Goal: Transaction & Acquisition: Book appointment/travel/reservation

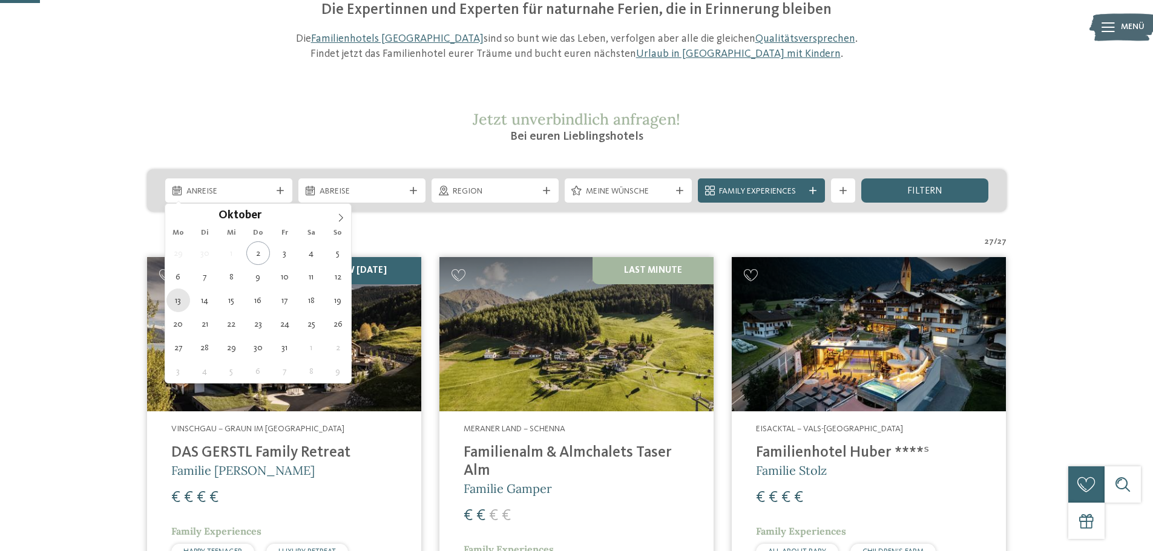
type div "[DATE]"
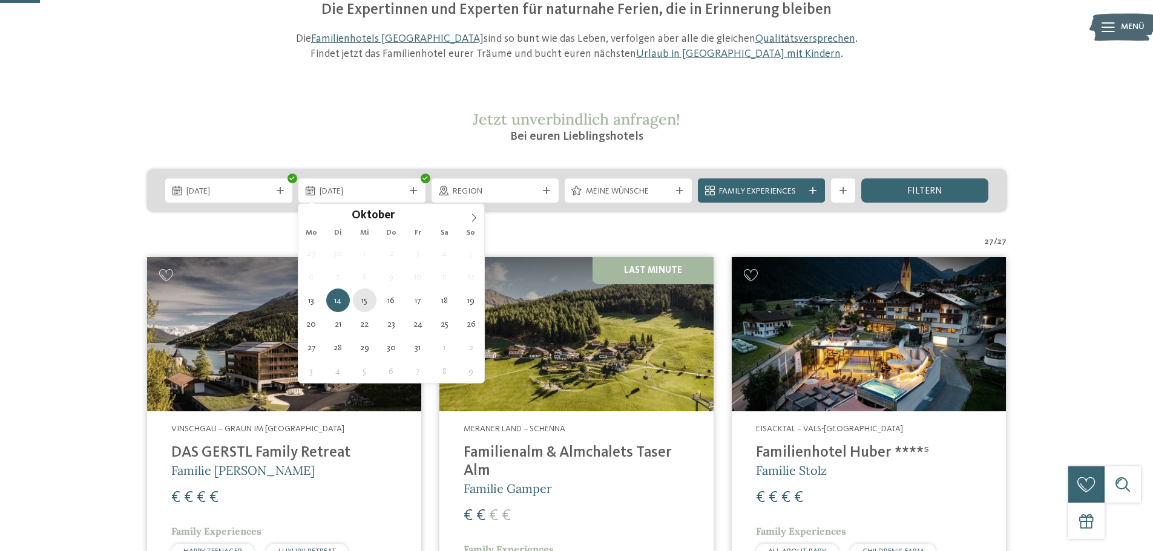
type div "[DATE]"
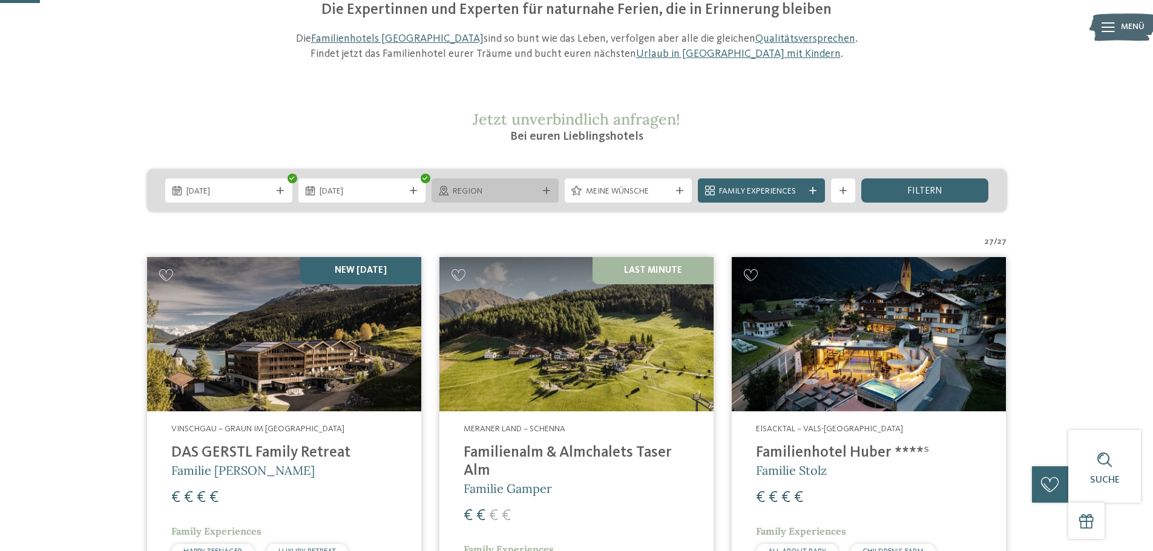
click at [537, 191] on div "Region" at bounding box center [495, 191] width 91 height 13
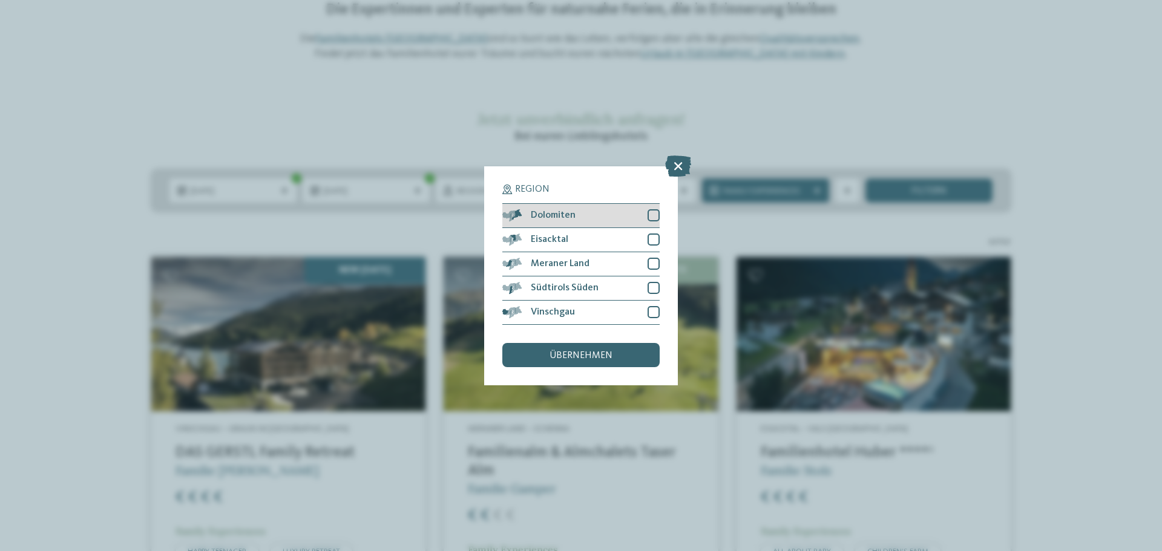
click at [566, 218] on span "Dolomiten" at bounding box center [553, 216] width 45 height 10
click at [569, 344] on div "übernehmen" at bounding box center [580, 355] width 157 height 24
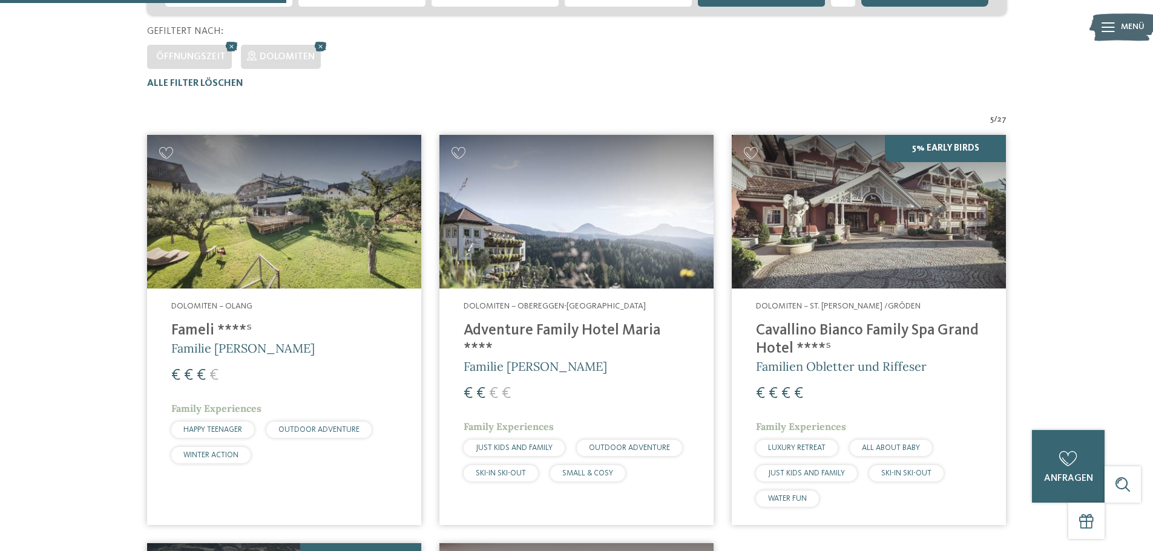
scroll to position [336, 0]
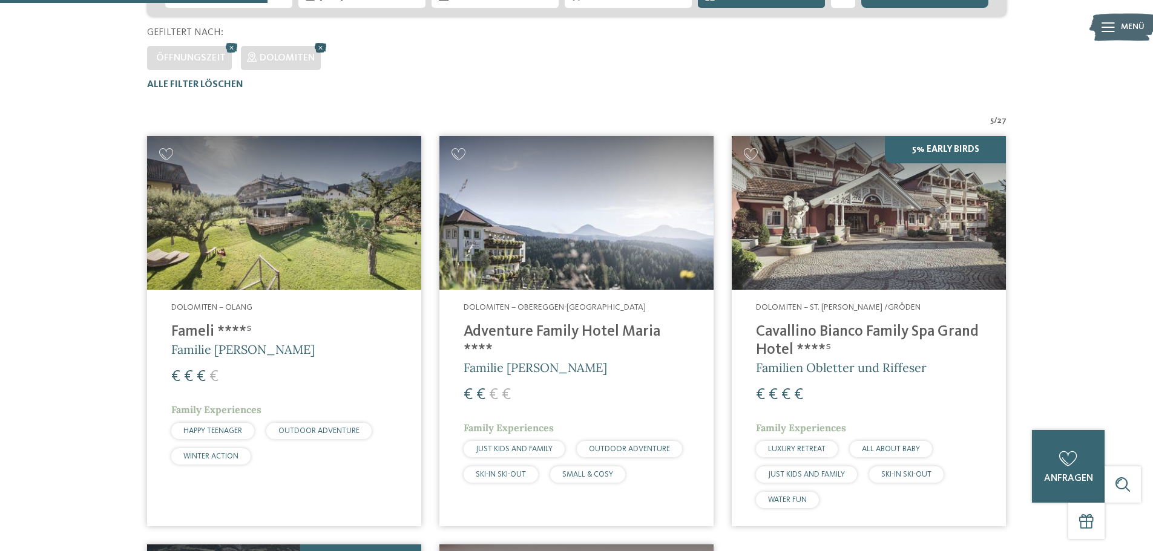
click at [316, 43] on icon at bounding box center [321, 48] width 18 height 16
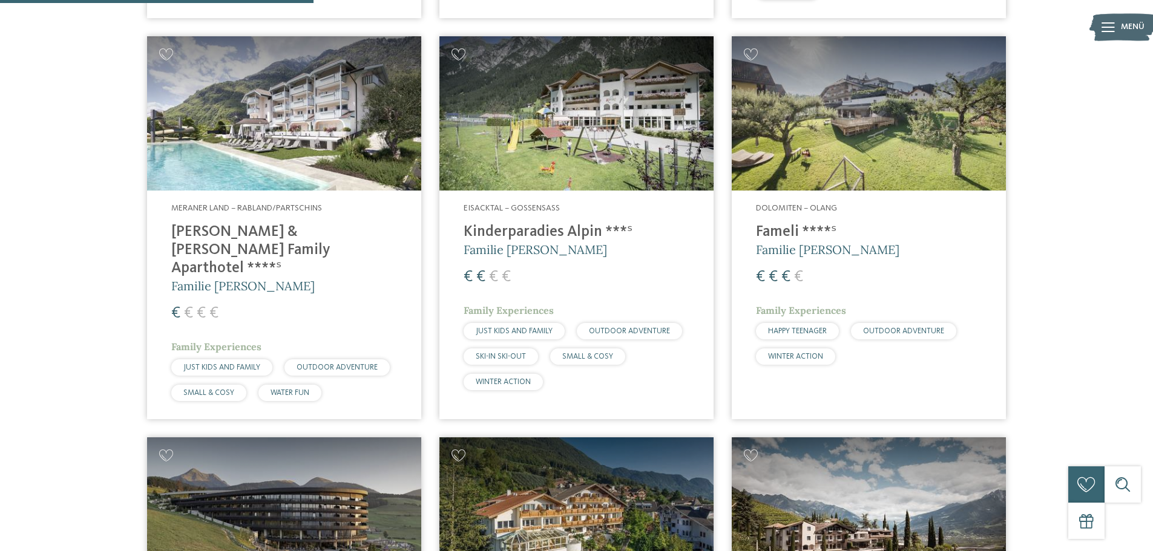
scroll to position [942, 0]
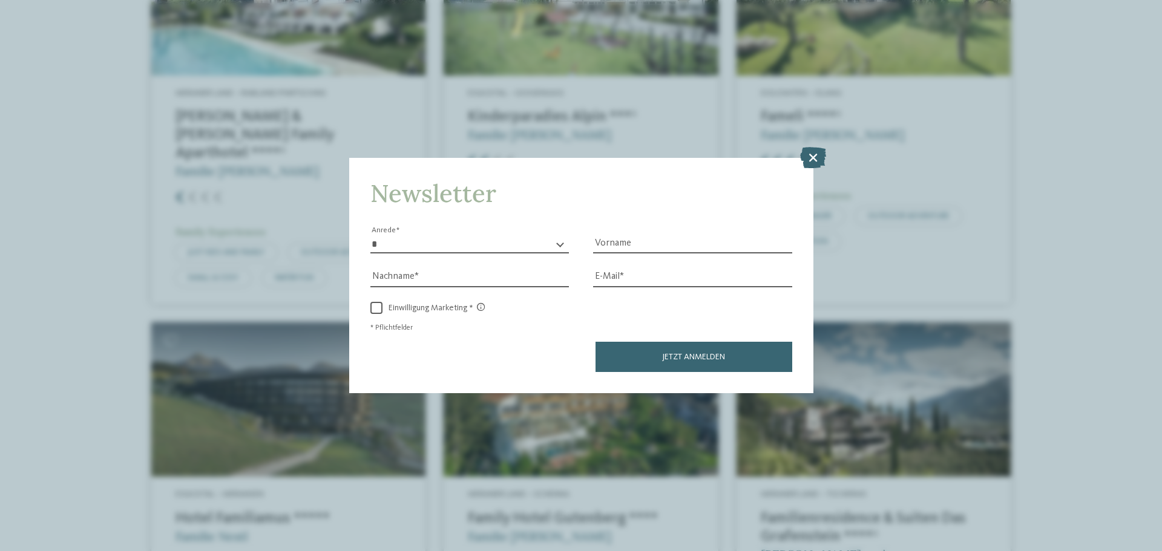
click at [497, 239] on select "* **** **** ******* ******" at bounding box center [469, 244] width 199 height 18
click at [814, 160] on icon at bounding box center [813, 157] width 26 height 21
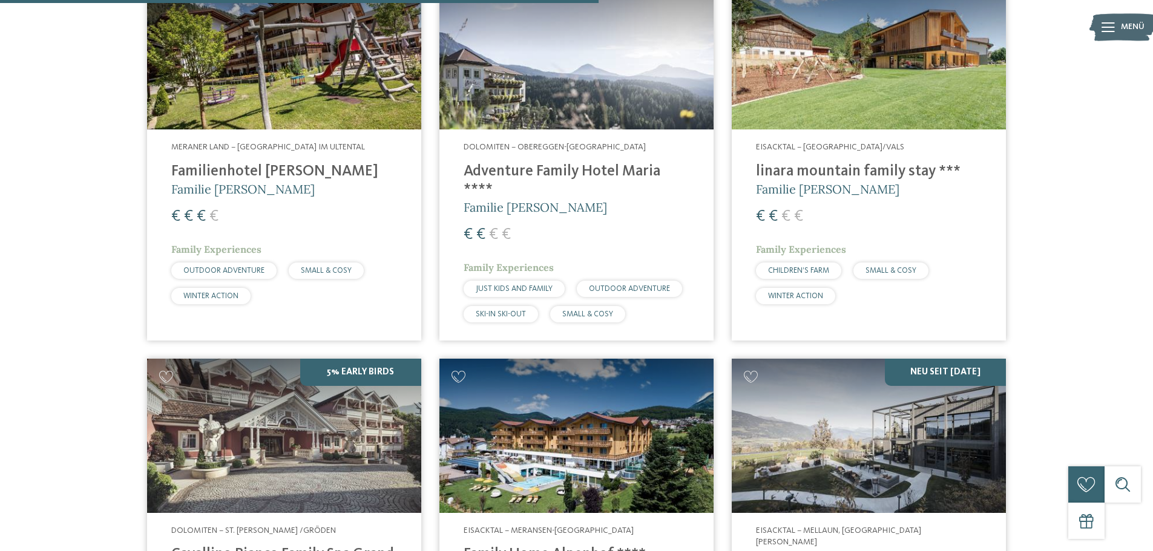
scroll to position [1789, 0]
